Goal: Information Seeking & Learning: Learn about a topic

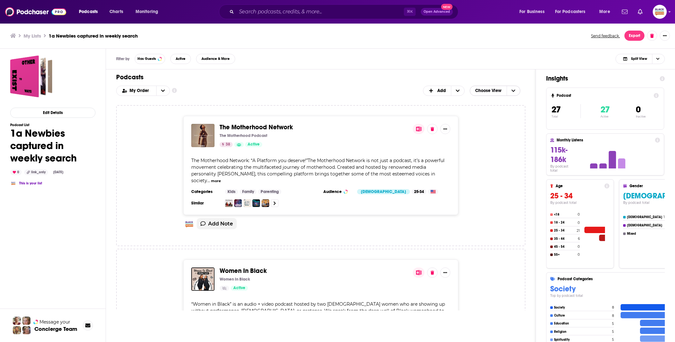
click at [513, 89] on icon "Choose View" at bounding box center [513, 90] width 4 height 4
click at [502, 108] on div "Table" at bounding box center [495, 111] width 51 height 11
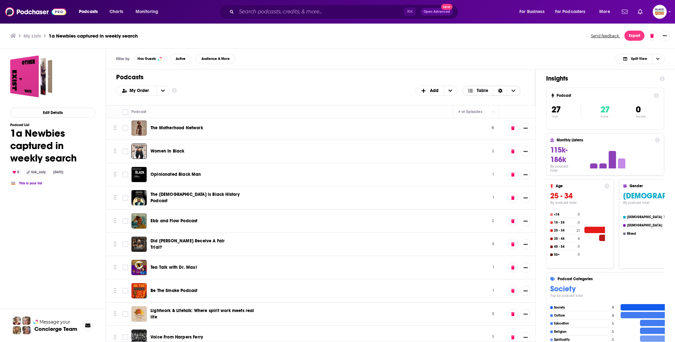
scroll to position [2, 0]
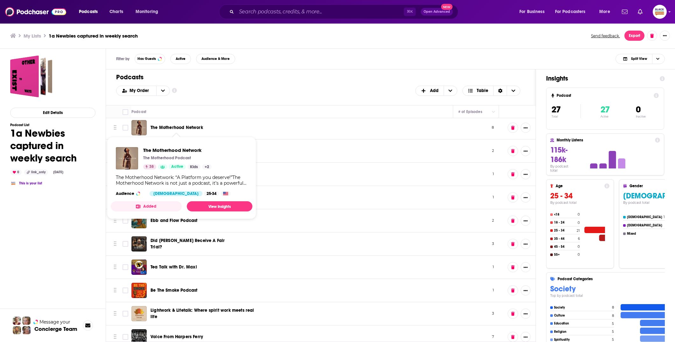
click at [190, 125] on span "The Motherhood Network" at bounding box center [176, 127] width 52 height 5
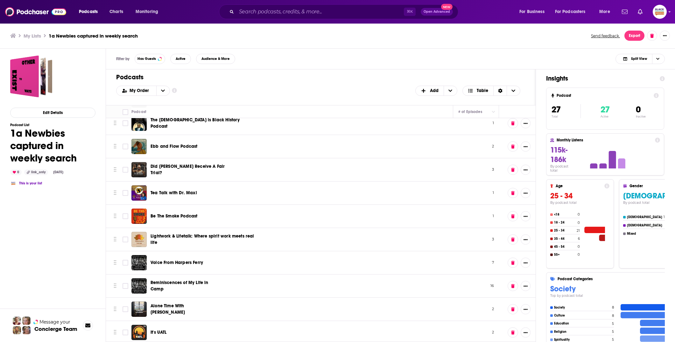
scroll to position [109, 0]
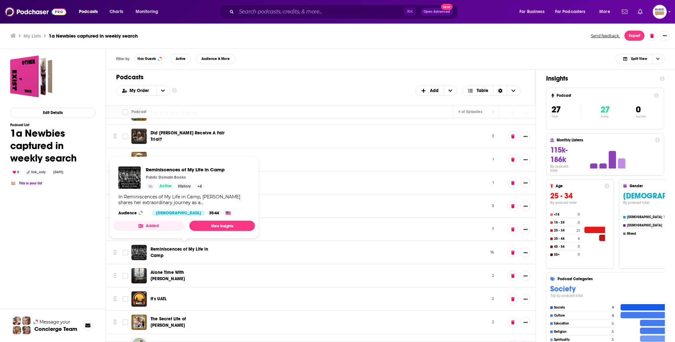
click at [171, 246] on span "Reminiscences of My Life in Camp" at bounding box center [179, 252] width 58 height 12
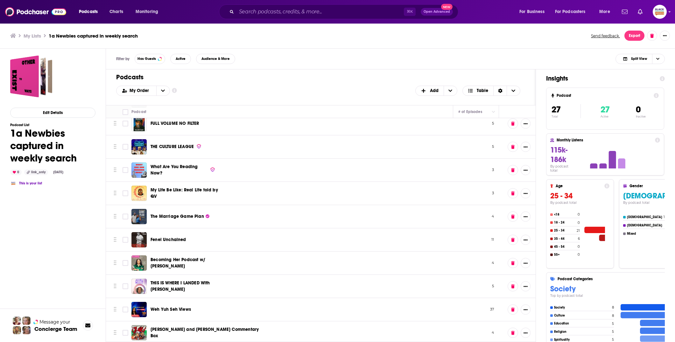
scroll to position [401, 0]
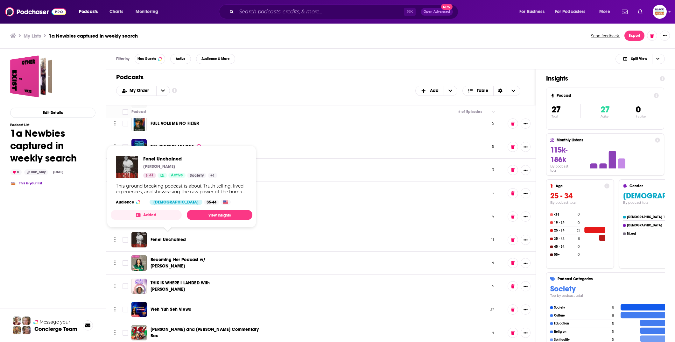
click at [174, 239] on span "Fenel Unchained" at bounding box center [168, 239] width 36 height 5
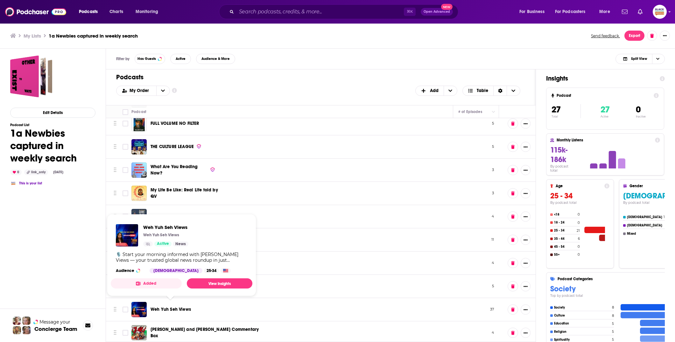
click at [178, 306] on span "Weh Yuh Seh Views" at bounding box center [170, 308] width 40 height 5
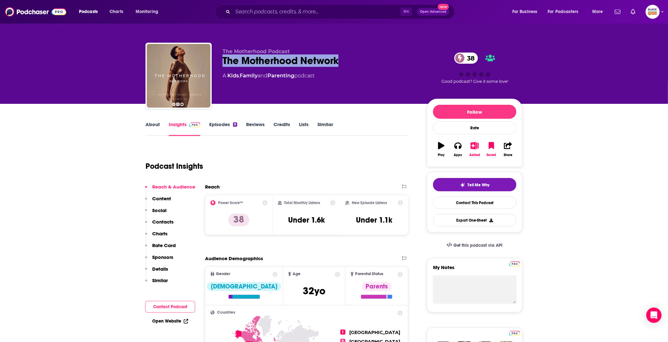
drag, startPoint x: 221, startPoint y: 60, endPoint x: 349, endPoint y: 62, distance: 127.9
click at [349, 62] on div "The Motherhood Podcast The Motherhood Network 38 A Kids , Family and Parenting …" at bounding box center [333, 77] width 377 height 69
copy h2 "The Motherhood Network"
click at [151, 123] on link "About" at bounding box center [152, 128] width 14 height 15
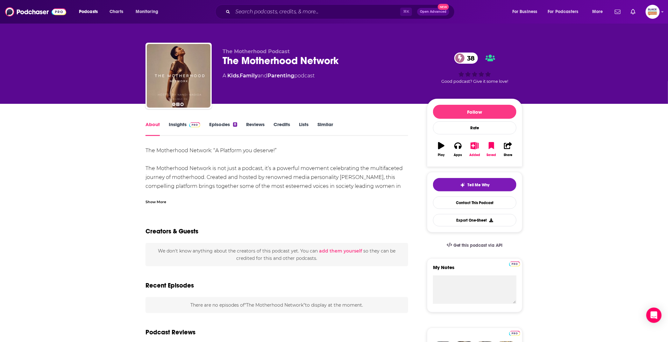
click at [157, 200] on div "Show More" at bounding box center [155, 201] width 21 height 6
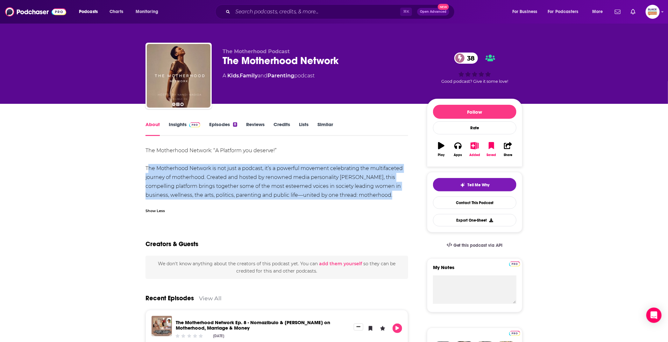
drag, startPoint x: 393, startPoint y: 194, endPoint x: 143, endPoint y: 167, distance: 251.9
click at [146, 150] on div "The Motherhood Network: “A Platform you deserve!” The Motherhood Network is not…" at bounding box center [276, 172] width 262 height 53
copy div "The Motherhood Network: “A Platform you deserve!” The Motherhood Network is not…"
click at [191, 129] on link "Insights" at bounding box center [184, 128] width 31 height 15
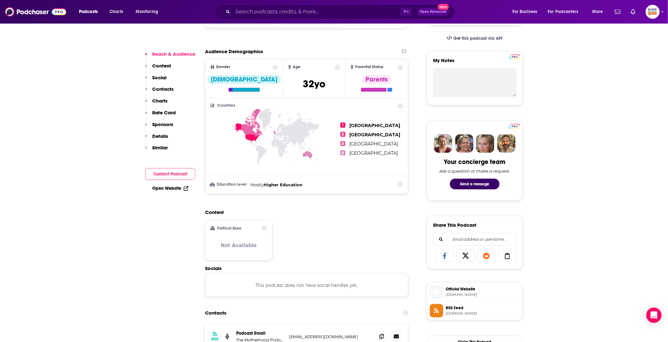
scroll to position [271, 0]
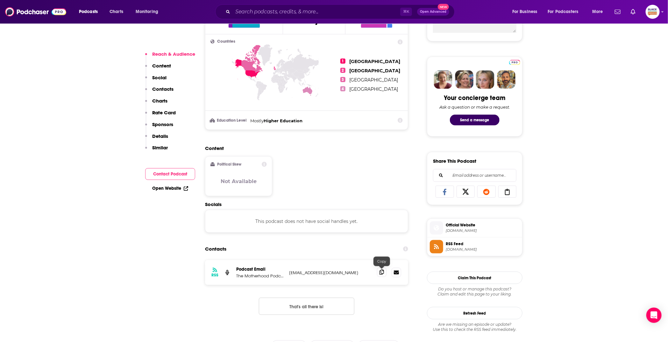
click at [379, 272] on span at bounding box center [382, 272] width 10 height 10
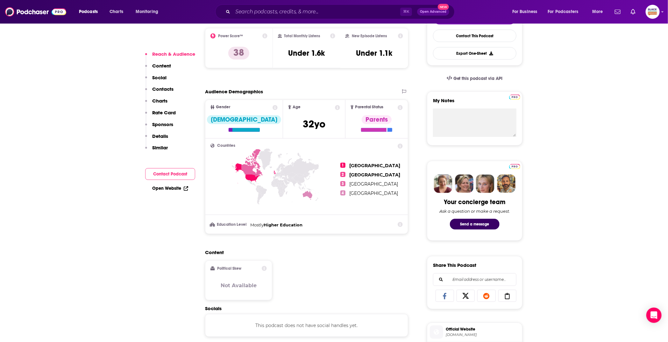
scroll to position [0, 0]
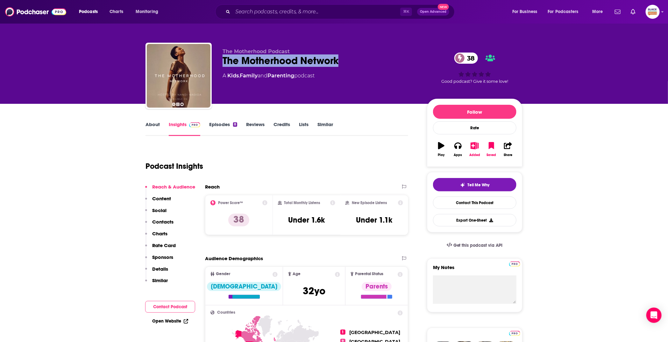
drag, startPoint x: 254, startPoint y: 64, endPoint x: 347, endPoint y: 64, distance: 93.2
click at [347, 64] on div "The Motherhood Podcast The Motherhood Network 38 A Kids , Family and Parenting …" at bounding box center [333, 77] width 377 height 69
copy h2 "The Motherhood Network"
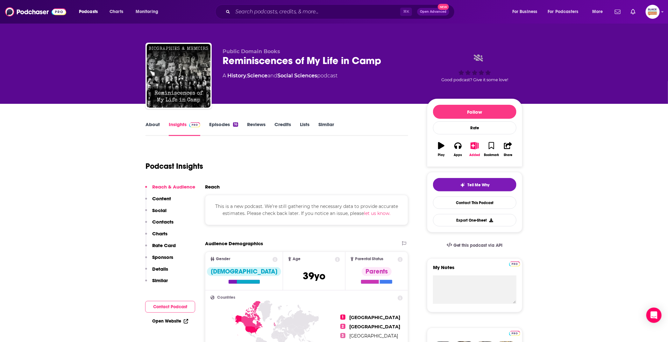
click at [250, 59] on div "Reminiscences of My Life in Camp" at bounding box center [319, 60] width 194 height 12
copy h2 "Reminiscences"
click at [155, 127] on link "About" at bounding box center [152, 128] width 14 height 15
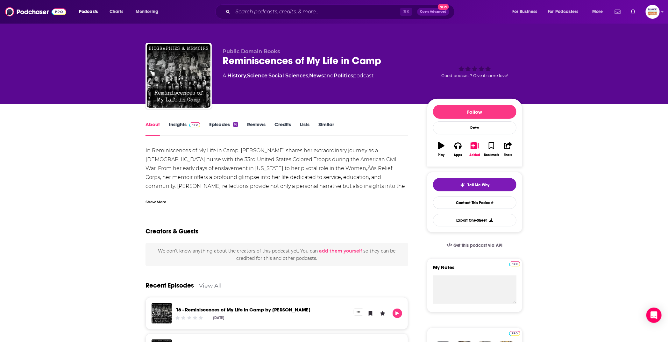
click at [157, 201] on div "Show More" at bounding box center [155, 201] width 21 height 6
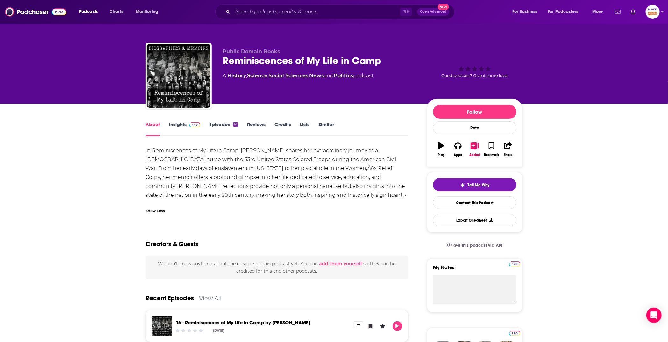
click at [221, 127] on link "Episodes 16" at bounding box center [223, 128] width 29 height 15
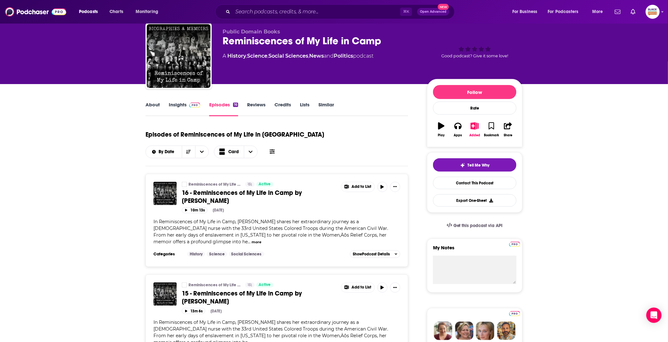
scroll to position [21, 0]
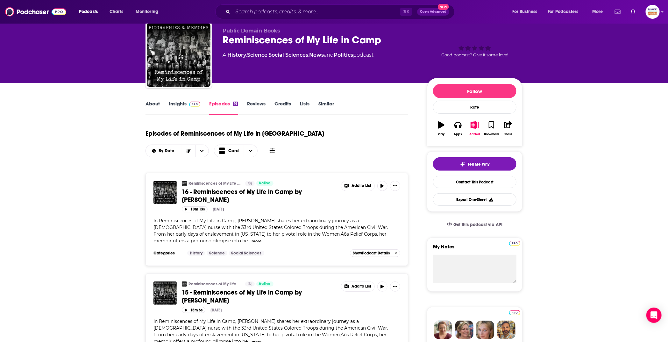
click at [151, 107] on link "About" at bounding box center [152, 108] width 14 height 15
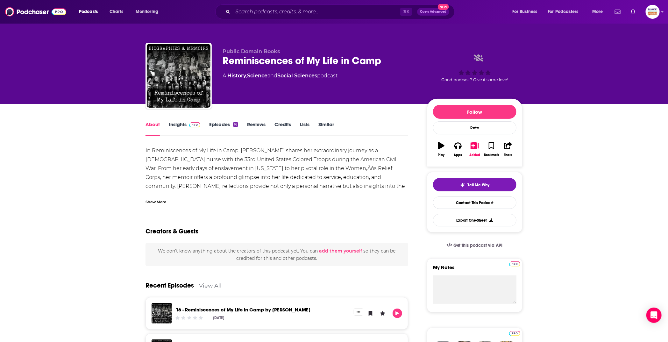
click at [161, 201] on div "Show More" at bounding box center [155, 201] width 21 height 6
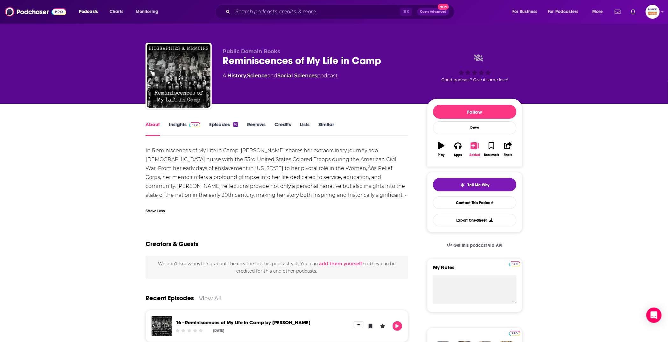
click at [478, 145] on icon "button" at bounding box center [475, 145] width 8 height 7
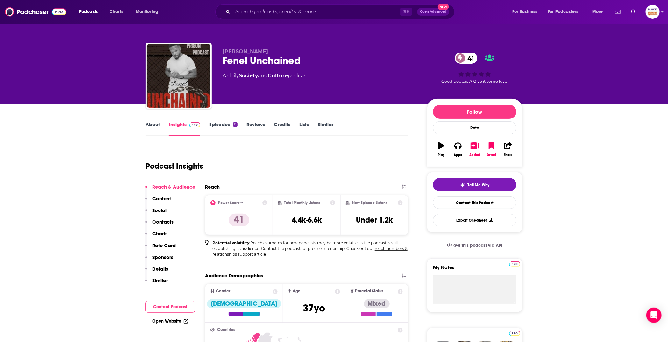
click at [152, 127] on link "About" at bounding box center [152, 128] width 14 height 15
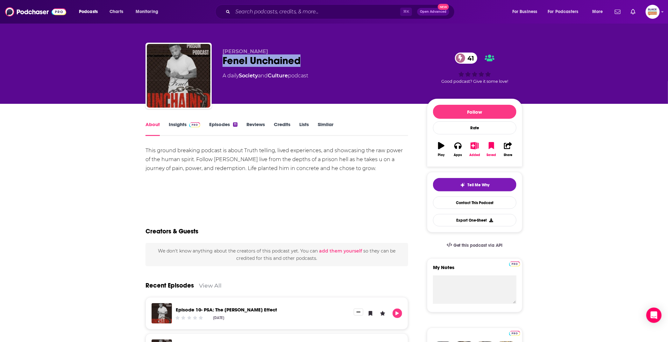
drag, startPoint x: 222, startPoint y: 60, endPoint x: 311, endPoint y: 62, distance: 89.1
click at [311, 62] on div "Fenel Baine Fenel Unchained 41 A daily Society and Culture podcast 41 Good podc…" at bounding box center [333, 77] width 377 height 69
copy h1 "Fenel Unchained"
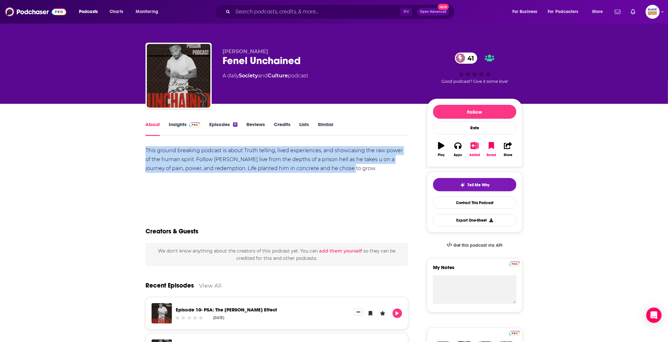
drag, startPoint x: 360, startPoint y: 166, endPoint x: 144, endPoint y: 151, distance: 216.3
copy div "This ground breaking podcast is about Truth telling, lived experiences, and sho…"
click at [194, 124] on img at bounding box center [194, 124] width 11 height 5
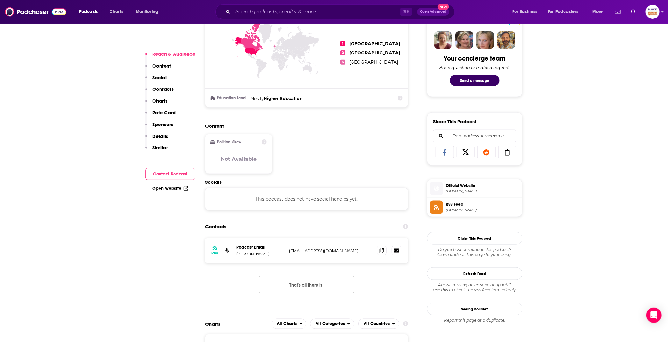
scroll to position [313, 0]
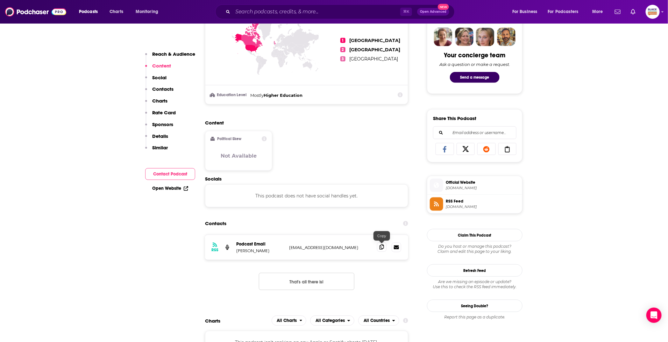
click at [379, 246] on icon at bounding box center [381, 246] width 4 height 5
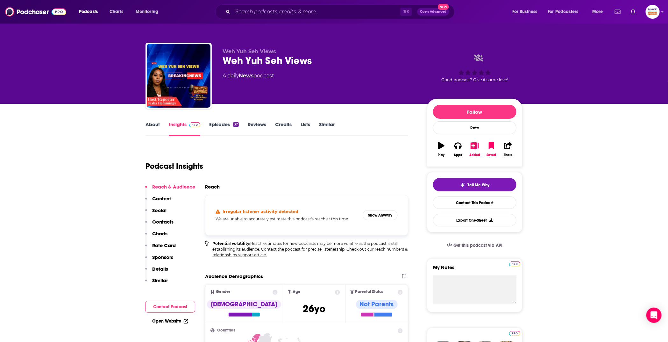
click at [152, 128] on link "About" at bounding box center [152, 128] width 14 height 15
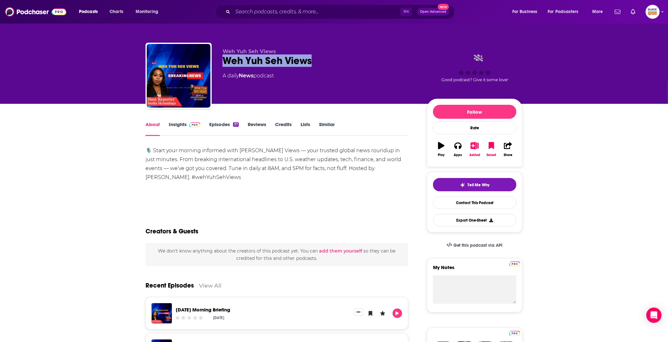
drag, startPoint x: 220, startPoint y: 58, endPoint x: 310, endPoint y: 64, distance: 90.2
click at [309, 64] on div "Weh Yuh Seh Views Weh Yuh Seh Views A daily News podcast Good podcast? Give it …" at bounding box center [333, 77] width 377 height 69
copy h1 "Weh Yuh Seh Views"
click at [282, 56] on div "Weh Yuh Seh Views" at bounding box center [319, 60] width 194 height 12
drag, startPoint x: 336, startPoint y: 64, endPoint x: 214, endPoint y: 61, distance: 121.3
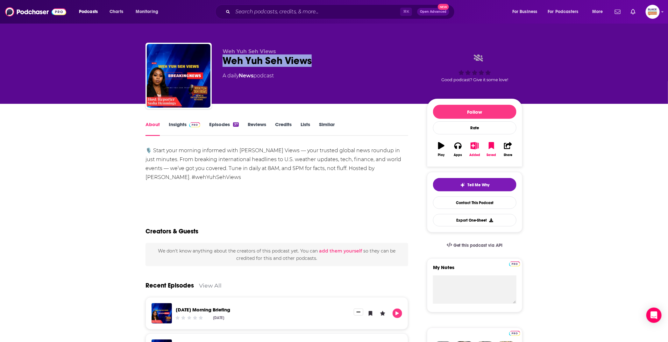
click at [214, 61] on div "Weh Yuh Seh Views Weh Yuh Seh Views A daily News podcast Good podcast? Give it …" at bounding box center [333, 77] width 377 height 69
copy h1 "Weh Yuh Seh Views"
drag, startPoint x: 224, startPoint y: 173, endPoint x: 136, endPoint y: 149, distance: 91.0
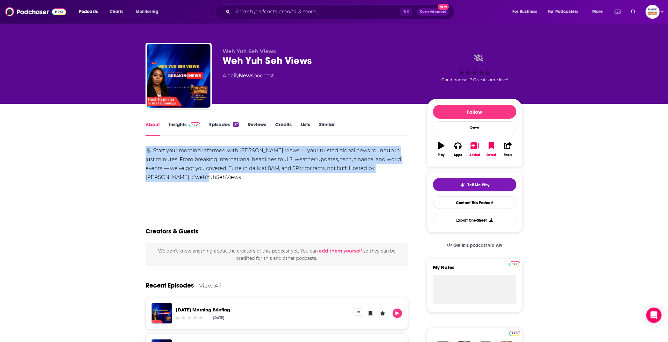
drag, startPoint x: 146, startPoint y: 149, endPoint x: 195, endPoint y: 179, distance: 57.3
click at [195, 179] on div "🎙️ Start your morning informed with Weh Yuh Seh Views — your trusted global new…" at bounding box center [276, 164] width 262 height 36
copy div "🎙️ Start your morning informed with Weh Yuh Seh Views — your trusted global new…"
click at [189, 128] on link "Insights" at bounding box center [184, 128] width 31 height 15
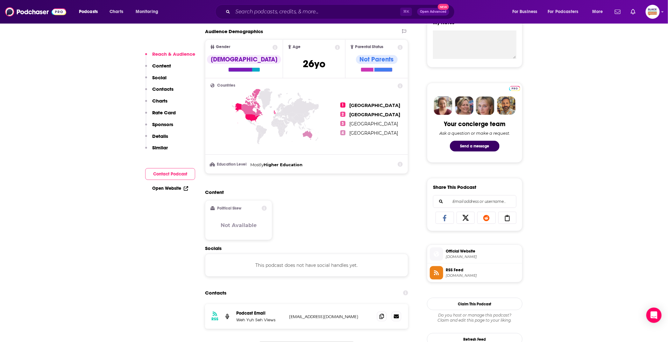
scroll to position [270, 0]
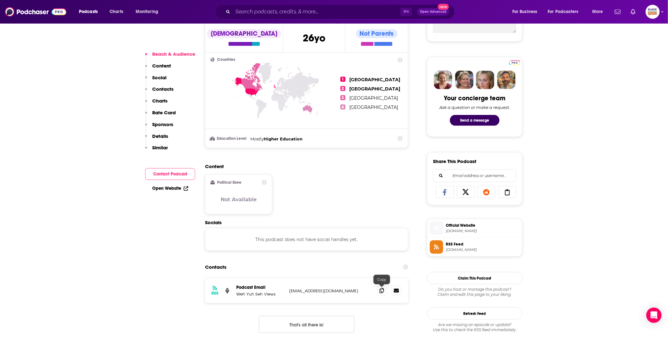
drag, startPoint x: 383, startPoint y: 292, endPoint x: 367, endPoint y: 265, distance: 31.5
click at [383, 292] on icon at bounding box center [381, 290] width 4 height 5
